Goal: Complete application form: Complete application form

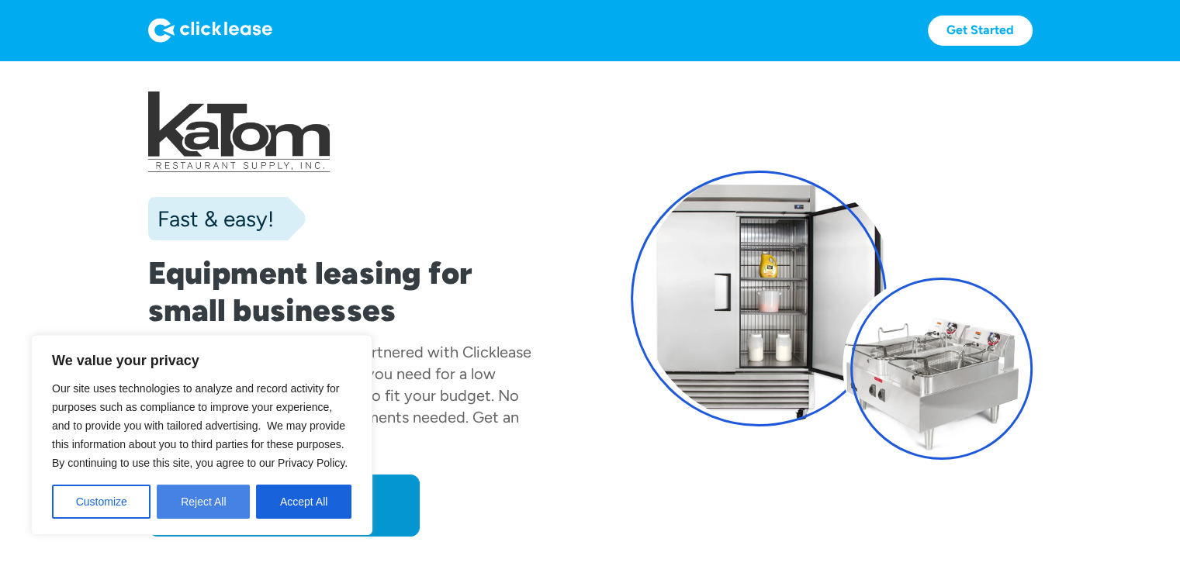
click at [214, 504] on button "Reject All" at bounding box center [203, 502] width 93 height 34
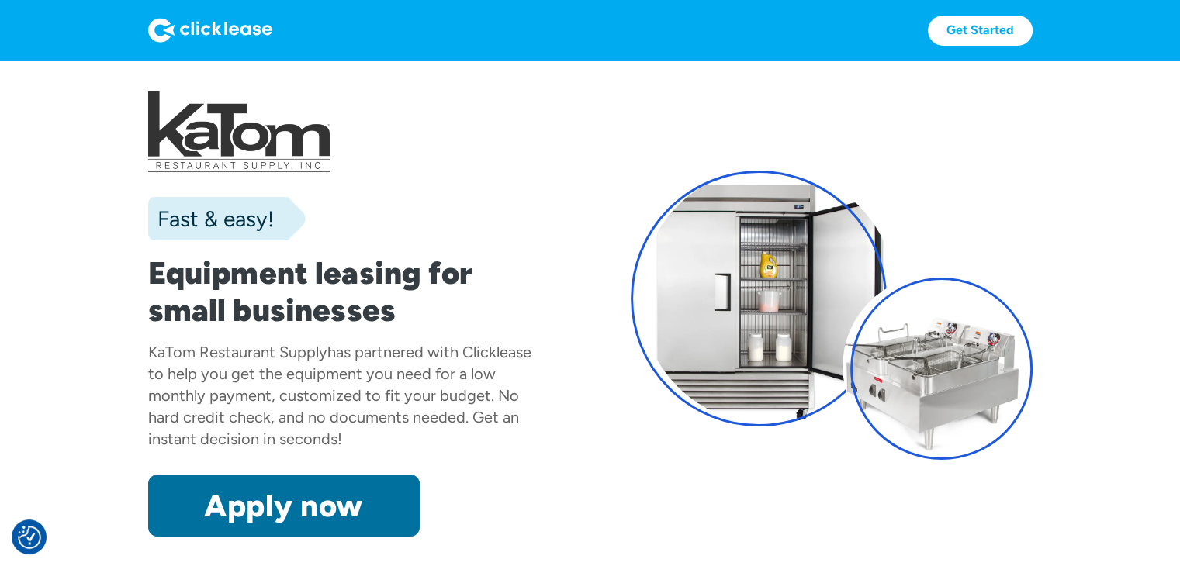
click at [307, 503] on link "Apply now" at bounding box center [283, 506] width 271 height 62
click at [348, 512] on link "Apply now" at bounding box center [283, 506] width 271 height 62
